Goal: Task Accomplishment & Management: Use online tool/utility

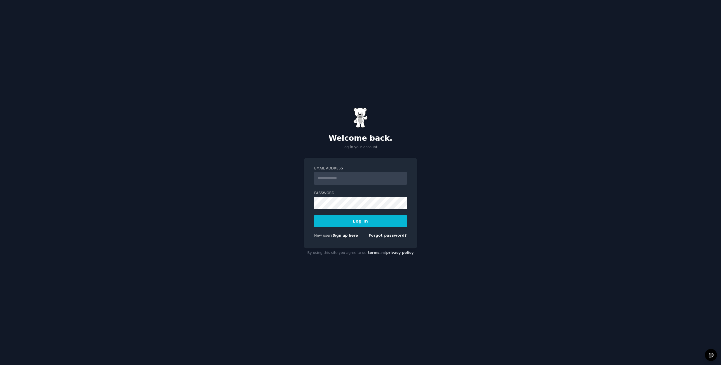
click at [346, 177] on input "Email Address" at bounding box center [360, 178] width 93 height 13
type input "**********"
click at [314, 215] on button "Log In" at bounding box center [360, 221] width 93 height 12
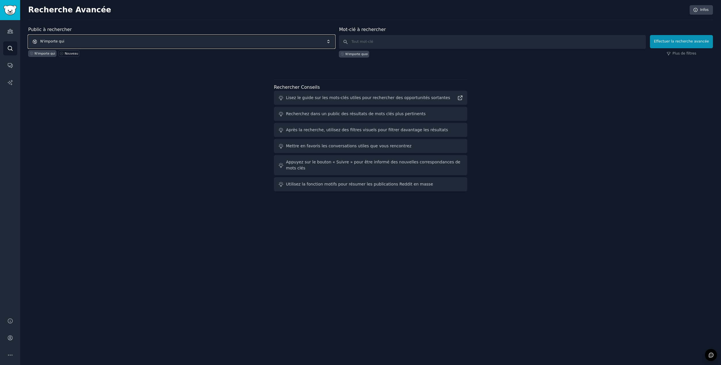
click at [76, 43] on span "N'importe qui" at bounding box center [181, 41] width 307 height 13
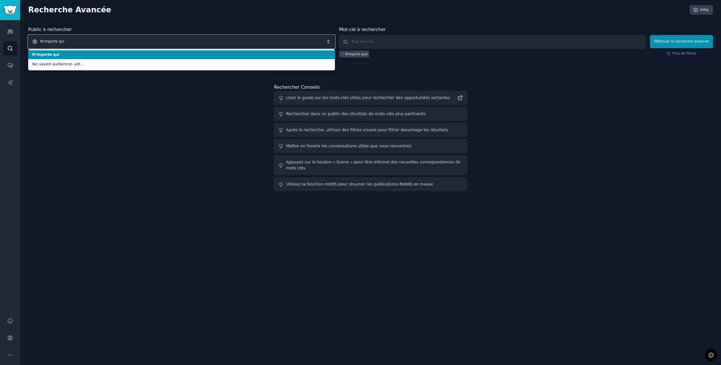
click at [76, 42] on span "N'importe qui" at bounding box center [181, 41] width 307 height 13
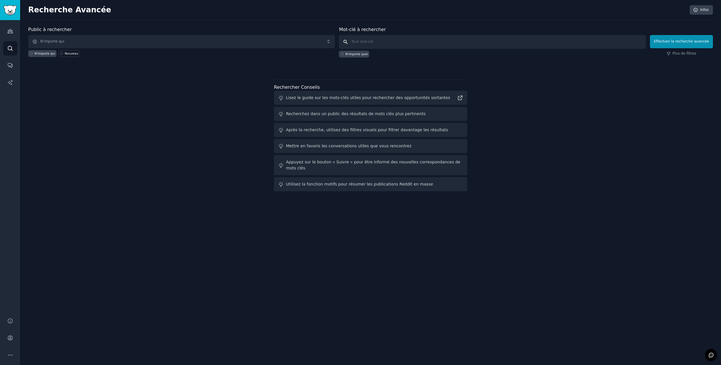
click at [370, 42] on input "text" at bounding box center [492, 42] width 307 height 14
paste input "business organization"
type input "business organization"
click at [674, 41] on button "Effectuer la recherche avancée" at bounding box center [681, 41] width 63 height 13
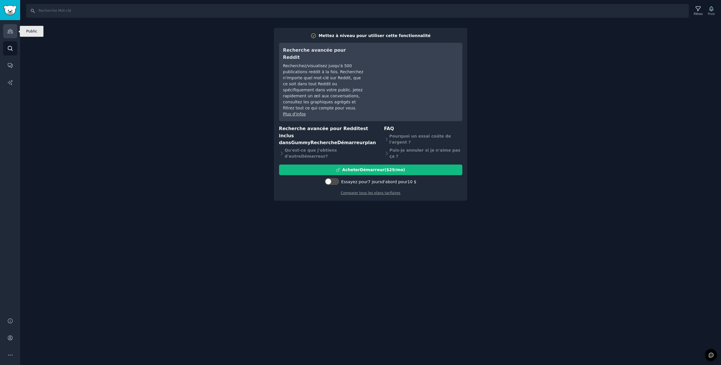
click at [14, 28] on link "Public" at bounding box center [10, 31] width 14 height 14
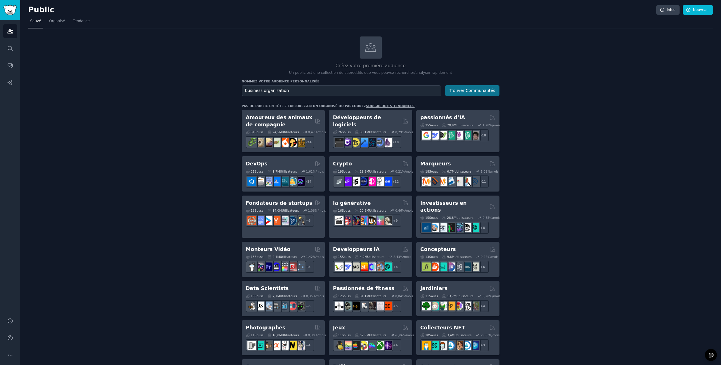
type input "business organization"
click at [464, 91] on button "Trouver Communautés" at bounding box center [472, 90] width 54 height 11
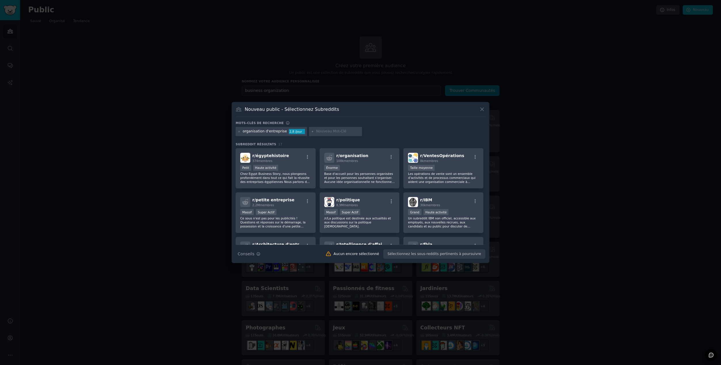
drag, startPoint x: 397, startPoint y: 134, endPoint x: 375, endPoint y: 131, distance: 23.0
click at [375, 131] on div "organisation d'entreprise 2,8 /jour" at bounding box center [361, 132] width 250 height 11
click at [371, 163] on div "r/ organisation 108k membres Énorme Base d'accueil pour les personnes organisée…" at bounding box center [359, 168] width 80 height 41
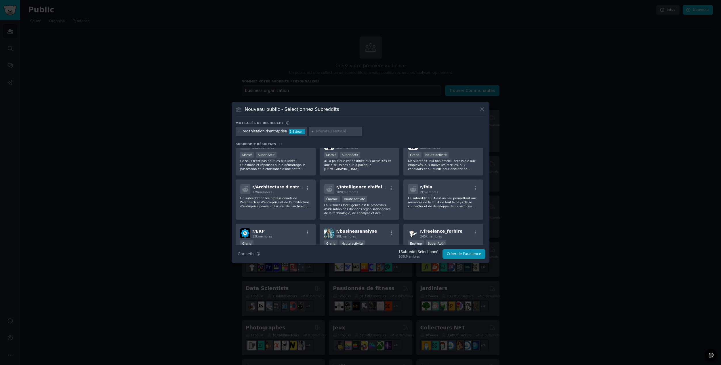
scroll to position [86, 0]
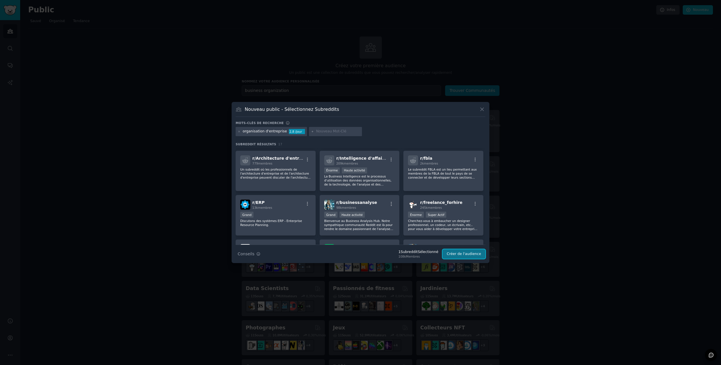
click at [457, 257] on button "Créer de l'audience" at bounding box center [463, 255] width 43 height 10
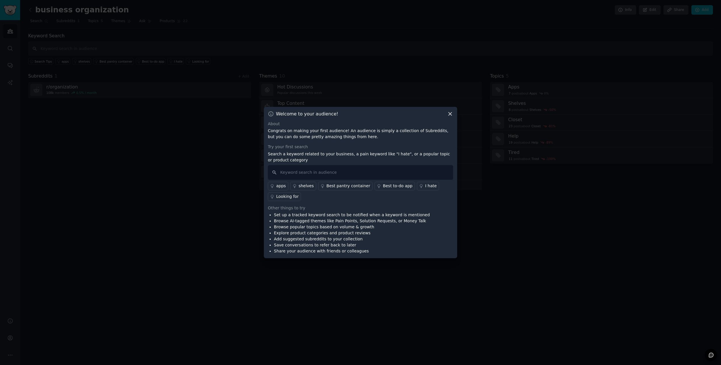
click at [450, 113] on icon at bounding box center [450, 114] width 6 height 6
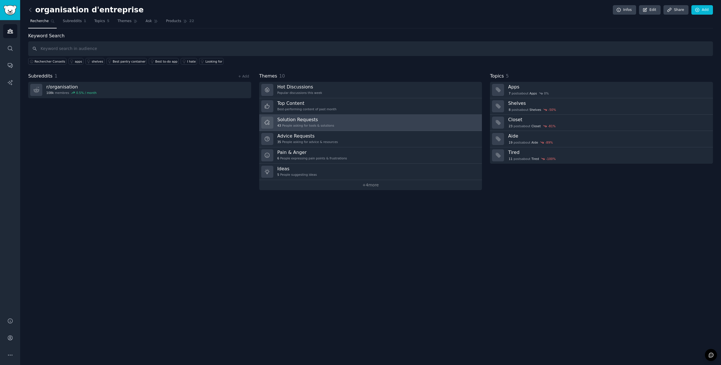
click at [316, 124] on div "43 People asking for tools & solutions" at bounding box center [305, 126] width 57 height 4
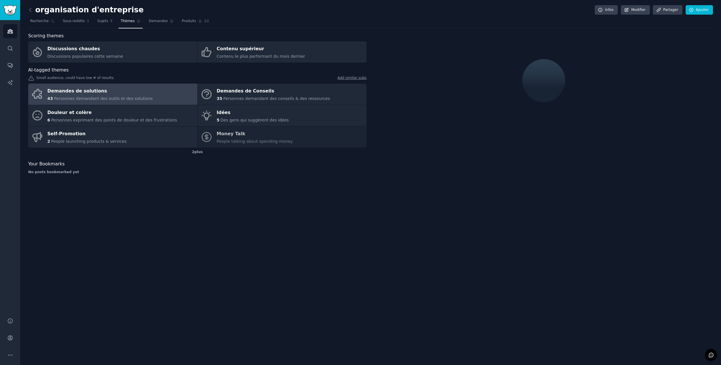
click at [119, 97] on span "Personnes demandant des outils et des solutions" at bounding box center [103, 98] width 99 height 5
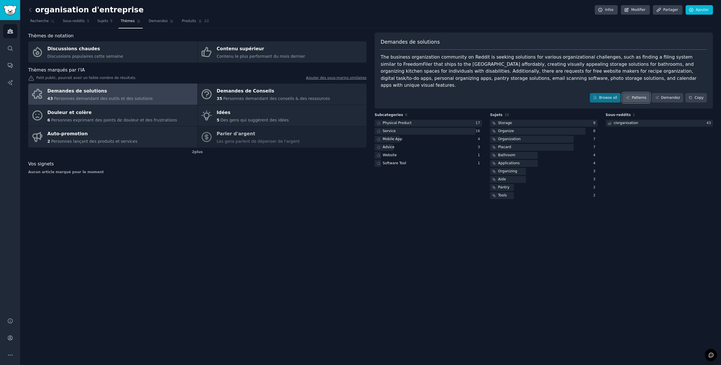
click at [643, 93] on link "Patterns" at bounding box center [635, 98] width 27 height 10
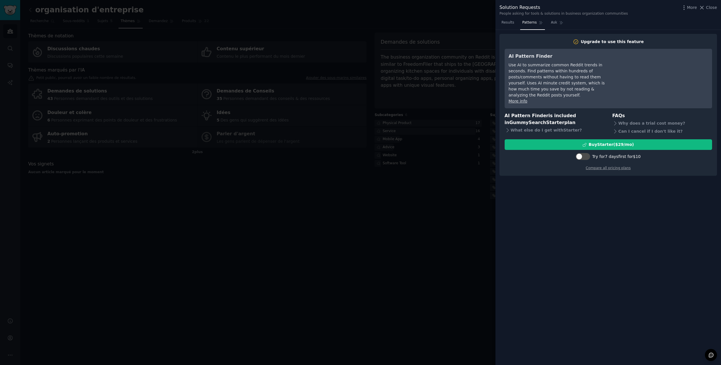
click at [484, 214] on div at bounding box center [360, 182] width 721 height 365
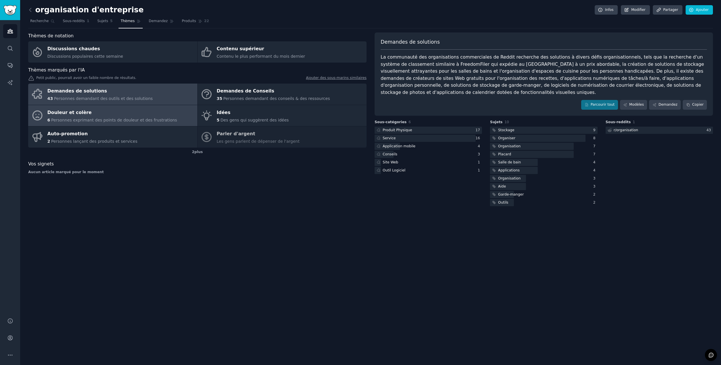
click at [127, 117] on div "6 Personnes exprimant des points de douleur et des frustrations" at bounding box center [112, 120] width 130 height 6
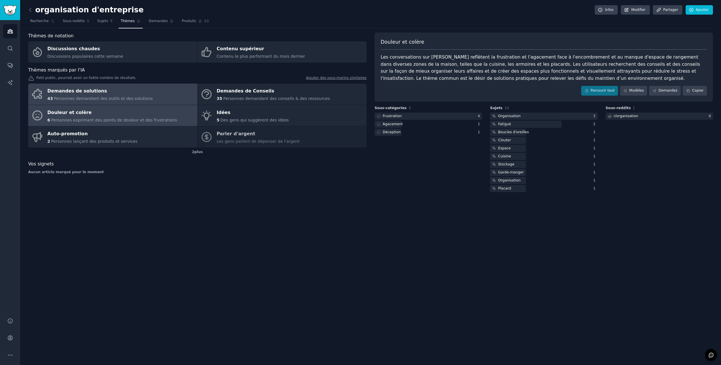
click at [98, 92] on div "Demandes de solutions" at bounding box center [99, 91] width 105 height 9
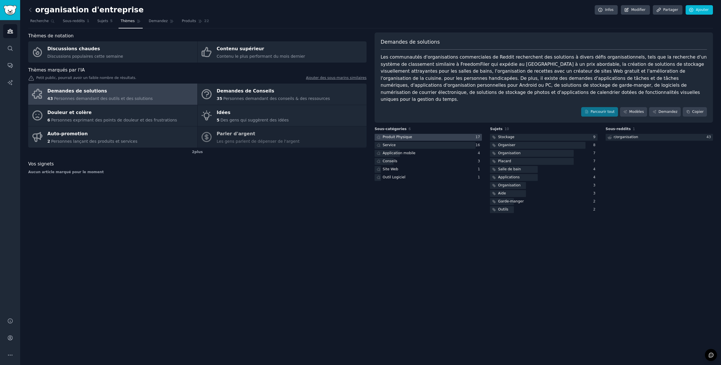
click at [396, 135] on div "Produit Physique" at bounding box center [396, 137] width 29 height 5
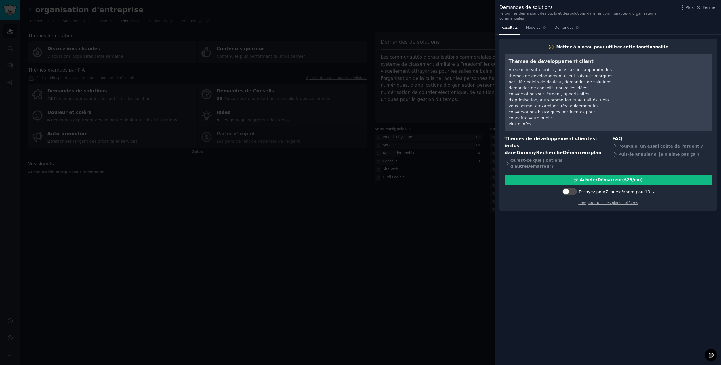
click at [452, 186] on div at bounding box center [360, 182] width 721 height 365
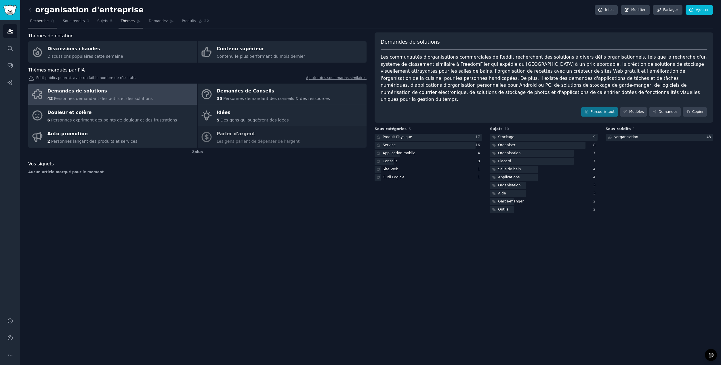
click at [42, 21] on span "Recherche" at bounding box center [39, 21] width 18 height 5
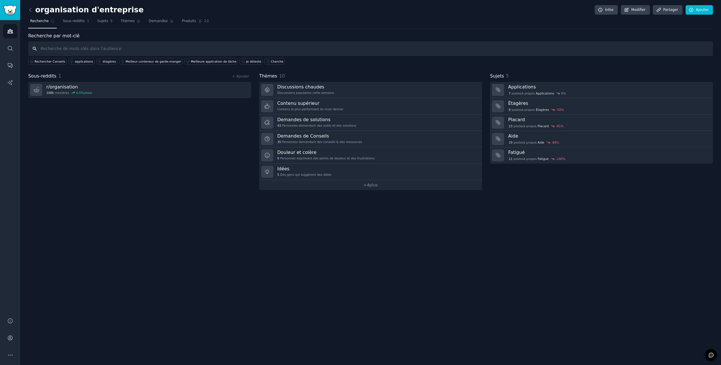
click at [61, 47] on input "text" at bounding box center [370, 48] width 684 height 15
paste input "business systems"
type input "business systems"
click at [167, 133] on div "Sous-reddits 1 + Ajouter r/ organisation 108k membres 0,5 %/mois" at bounding box center [139, 132] width 223 height 118
click at [12, 48] on icon "Sidebar" at bounding box center [10, 48] width 5 height 5
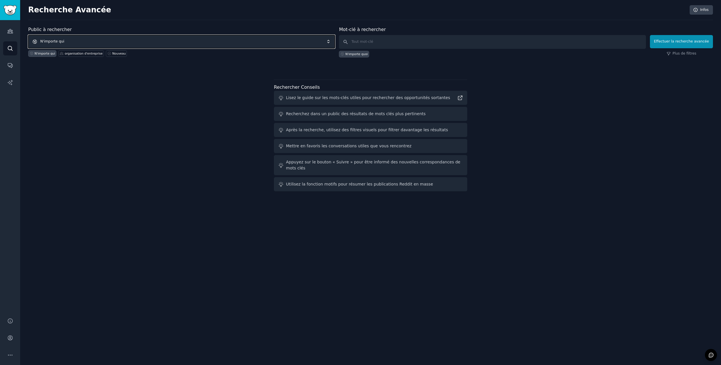
click at [78, 39] on span "N'importe qui" at bounding box center [181, 41] width 307 height 13
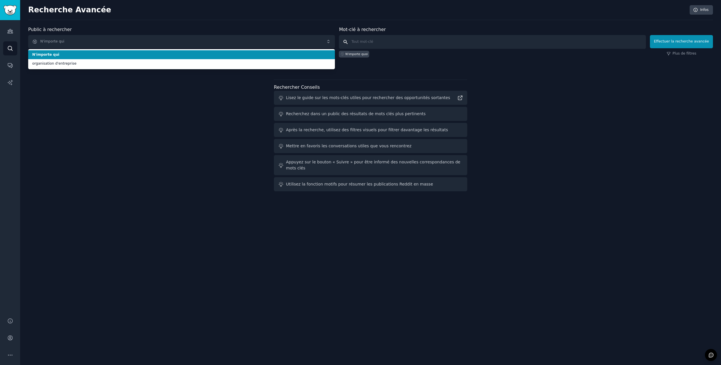
click at [385, 40] on input "text" at bounding box center [492, 42] width 307 height 14
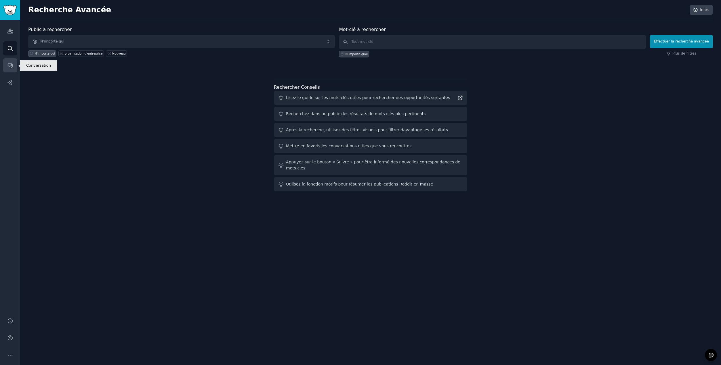
click at [10, 67] on icon "Sidebar" at bounding box center [10, 65] width 6 height 6
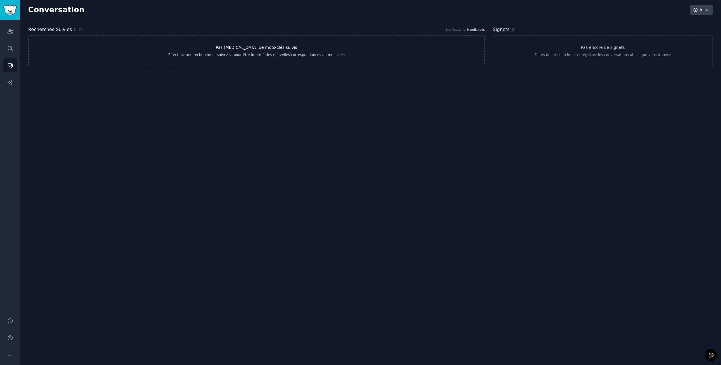
click at [260, 58] on link "Pas [MEDICAL_DATA] de mots-clés suivis Effectuez une recherche et suivez-la pou…" at bounding box center [256, 51] width 456 height 32
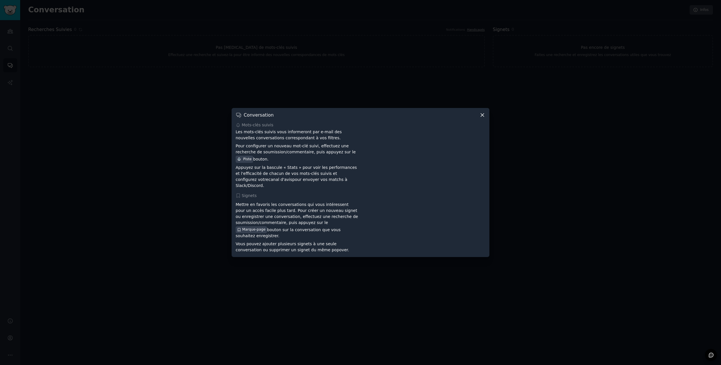
click at [485, 122] on div "Conversation Mots-clés suivis Les mots-clés suivis vous informeront par e-mail …" at bounding box center [360, 183] width 258 height 150
click at [483, 118] on icon at bounding box center [482, 115] width 6 height 6
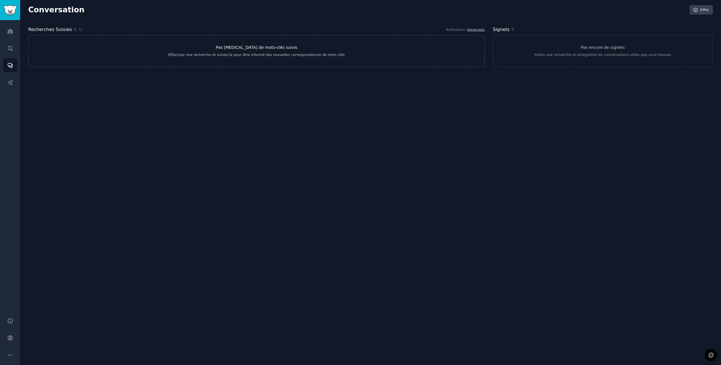
click at [189, 55] on div "Effectuez une recherche et suivez-la pour être informé des nouvelles correspond…" at bounding box center [256, 55] width 176 height 5
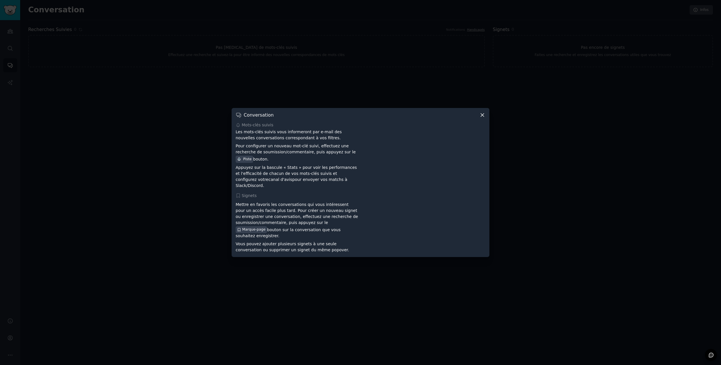
click at [482, 124] on div "Conversation Mots-clés suivis Les mots-clés suivis vous informeront par e-mail …" at bounding box center [360, 183] width 258 height 150
click at [482, 118] on icon at bounding box center [482, 115] width 6 height 6
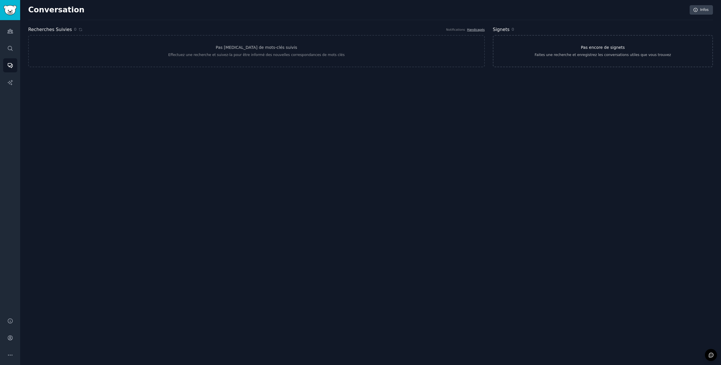
click at [579, 54] on div "Faites une recherche et enregistrez les conversations utiles que vous trouvez" at bounding box center [602, 55] width 136 height 5
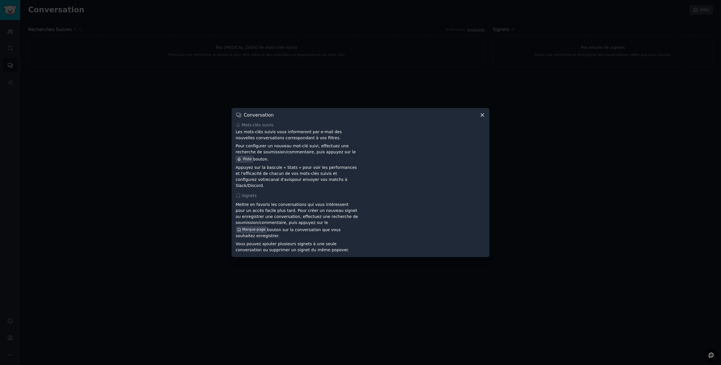
click at [253, 156] on span "Piste" at bounding box center [245, 159] width 18 height 7
drag, startPoint x: 306, startPoint y: 81, endPoint x: 394, endPoint y: 77, distance: 88.1
click at [306, 81] on div at bounding box center [360, 182] width 721 height 365
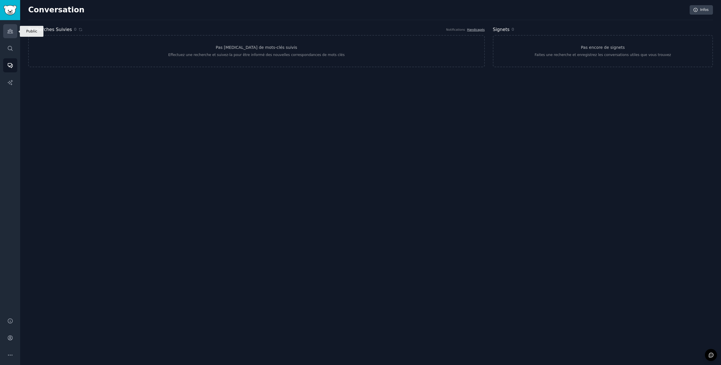
click at [11, 29] on icon "Sidebar" at bounding box center [9, 31] width 5 height 4
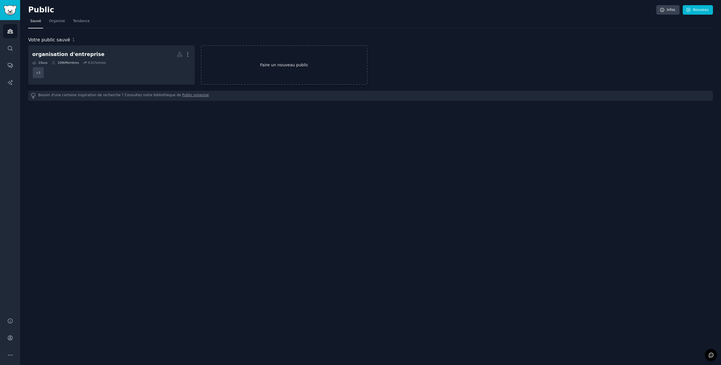
click at [239, 70] on link "Faire un nouveau public" at bounding box center [284, 64] width 166 height 39
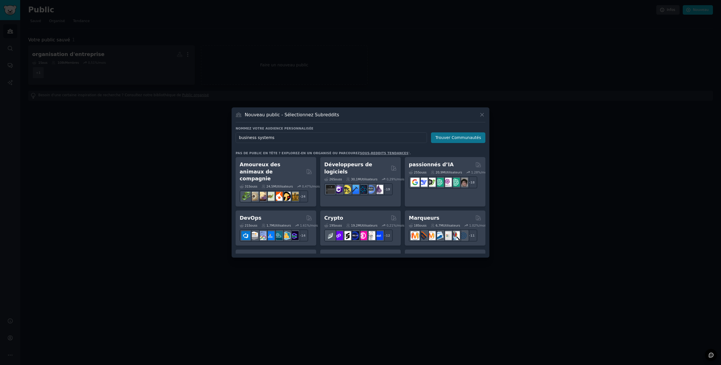
type input "business systems"
click at [463, 139] on button "Trouver Communautés" at bounding box center [458, 138] width 54 height 11
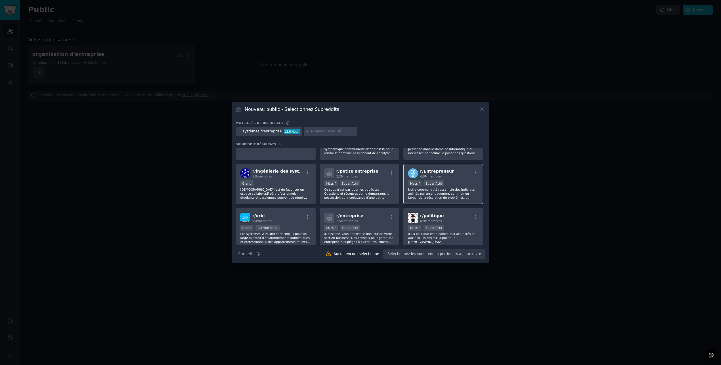
scroll to position [58, 0]
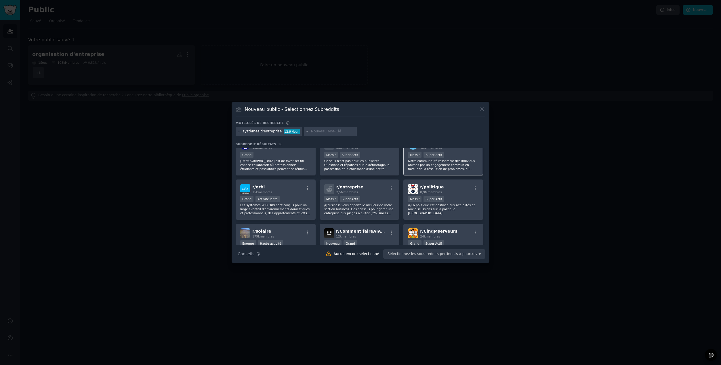
click at [425, 163] on p "Notre communauté rassemble des individus animés par un engagement commun en fav…" at bounding box center [443, 165] width 71 height 12
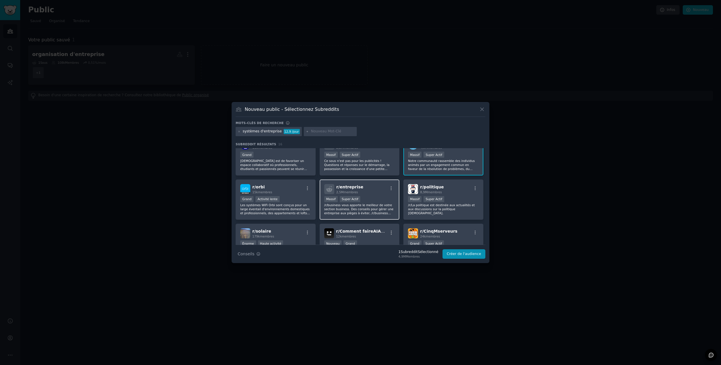
click at [371, 201] on div "Massif Super Actif" at bounding box center [359, 199] width 71 height 7
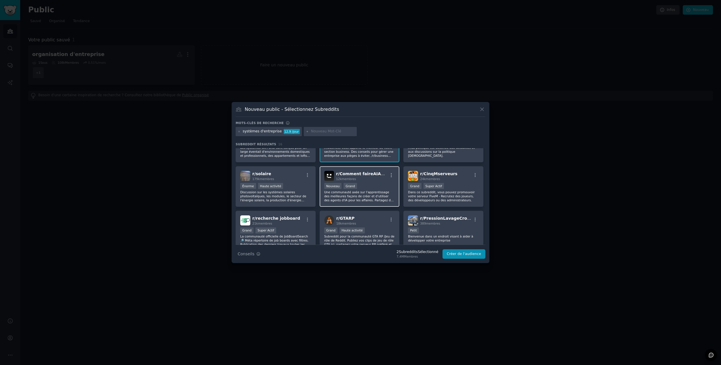
scroll to position [144, 0]
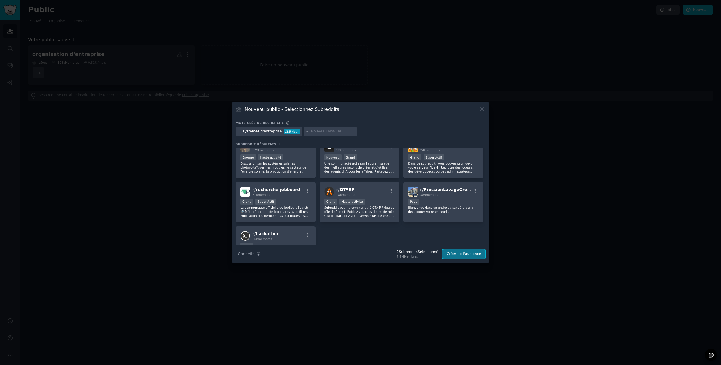
click at [469, 255] on button "Créer de l'audience" at bounding box center [463, 255] width 43 height 10
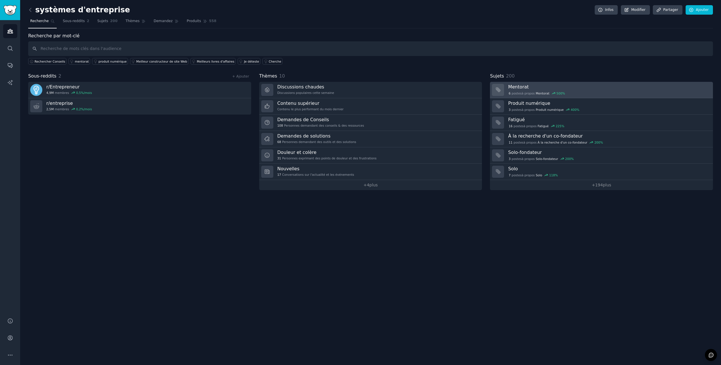
click at [531, 93] on div "6 poste s à propos Mentorat 500 %" at bounding box center [536, 93] width 57 height 5
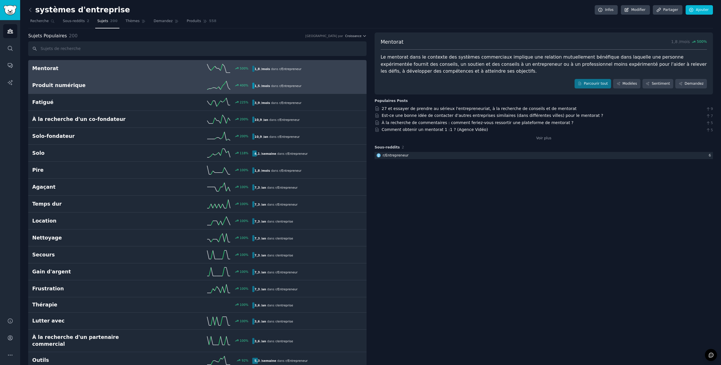
click at [226, 87] on icon at bounding box center [218, 85] width 23 height 9
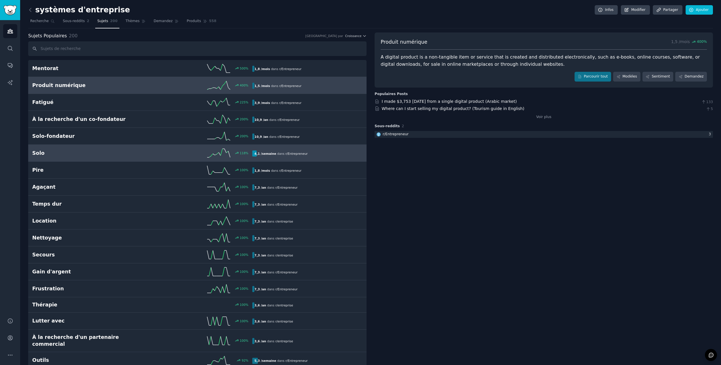
click at [155, 151] on div "118 %" at bounding box center [197, 153] width 110 height 9
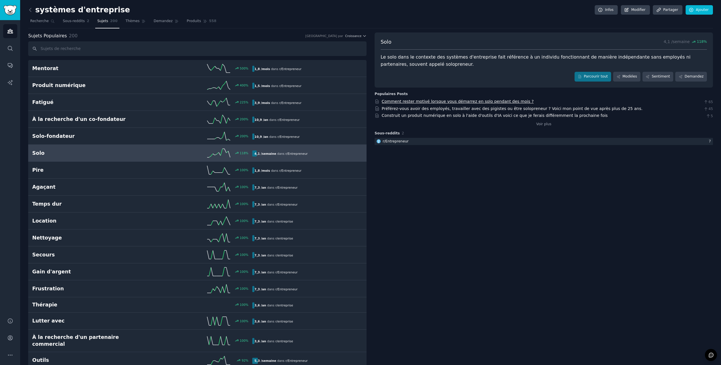
click at [452, 101] on link "Comment rester motivé lorsque vous démarrez en solo pendant des mois ?" at bounding box center [458, 101] width 152 height 5
